Goal: Register for event/course

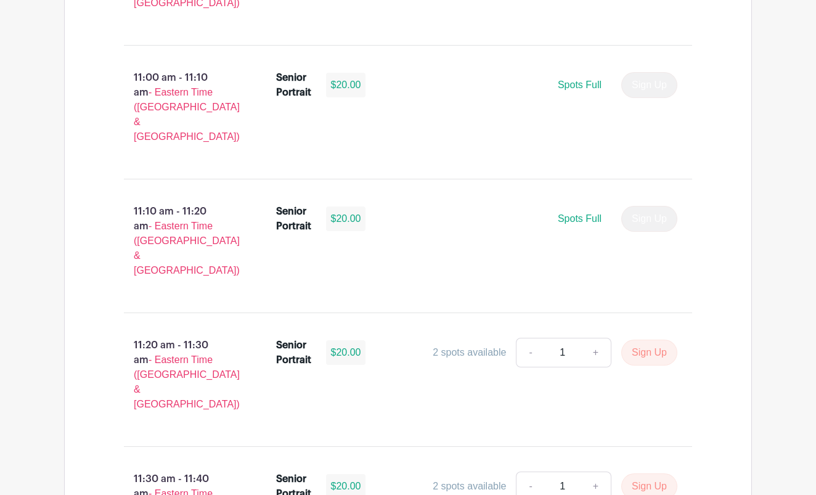
scroll to position [3265, 0]
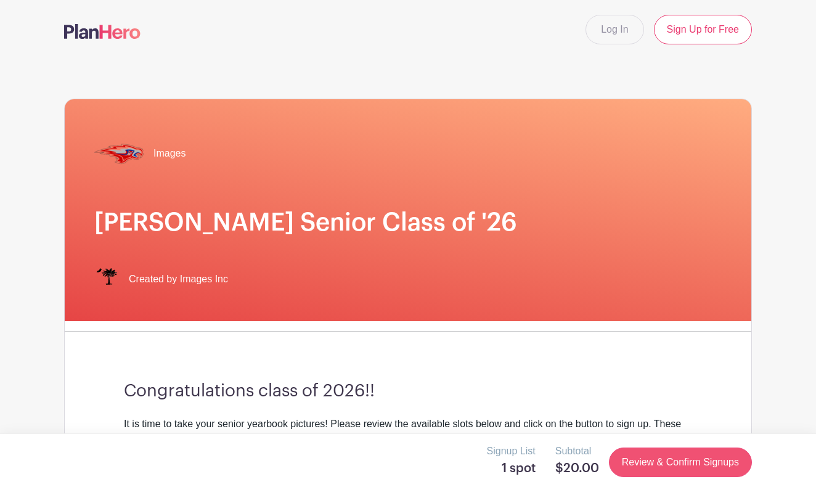
click at [668, 458] on link "Review & Confirm Signups" at bounding box center [680, 462] width 143 height 30
click at [725, 458] on link "Review & Confirm Signups" at bounding box center [680, 462] width 143 height 30
click at [629, 464] on link "Review & Confirm Signups" at bounding box center [680, 462] width 143 height 30
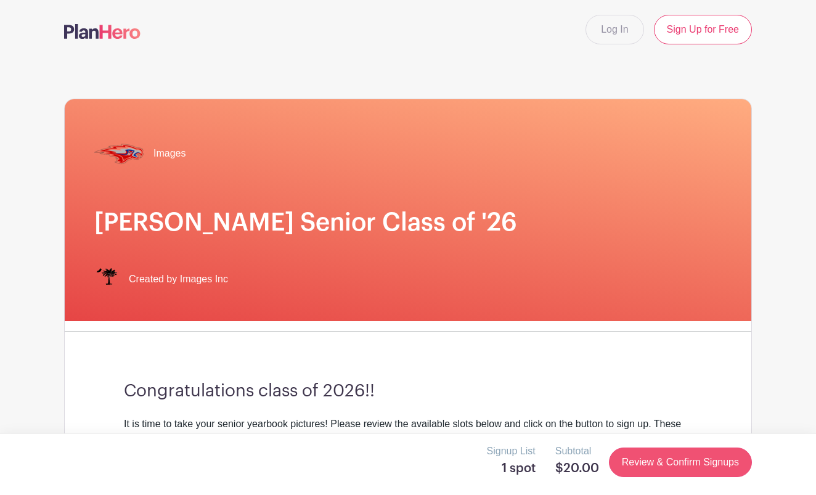
click at [629, 464] on link "Review & Confirm Signups" at bounding box center [680, 462] width 143 height 30
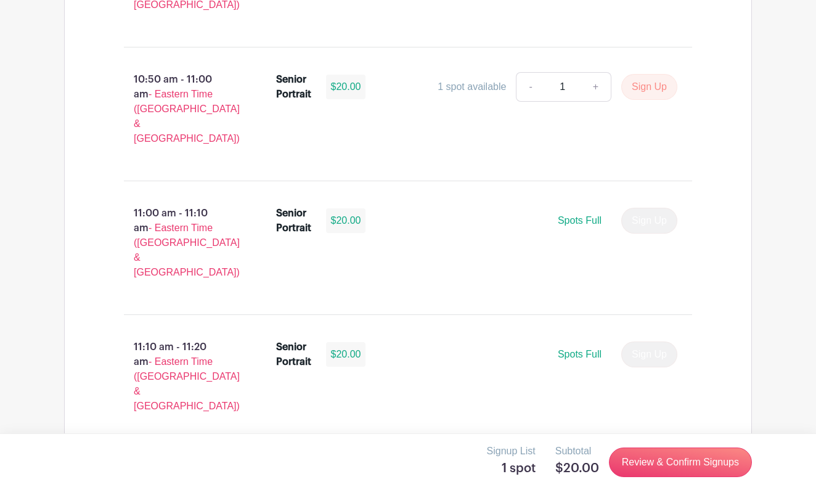
scroll to position [3134, 0]
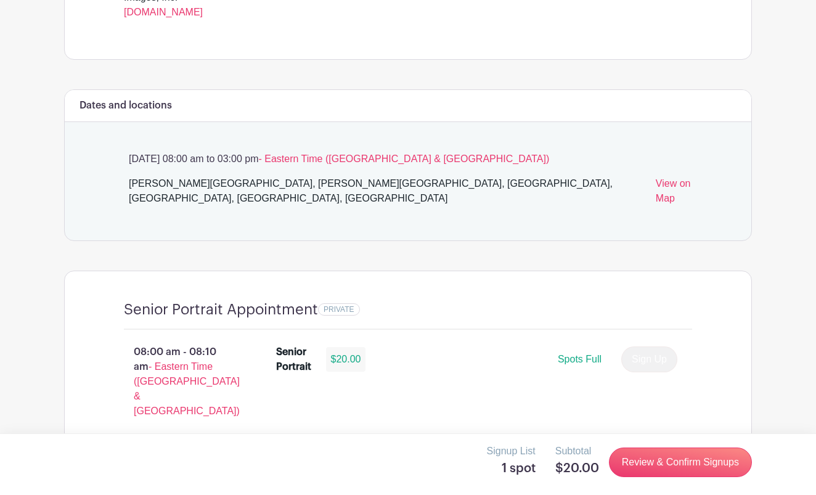
scroll to position [0, 0]
